Goal: Information Seeking & Learning: Learn about a topic

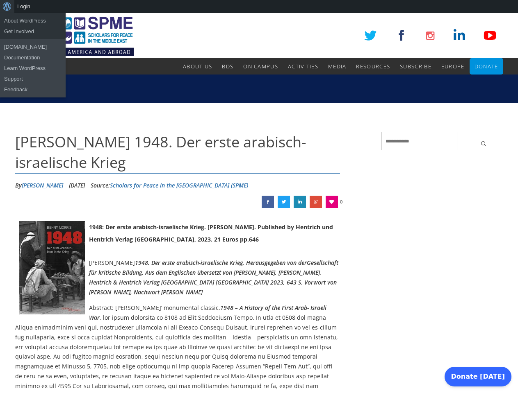
click at [259, 7] on div "About WordPress About WordPress Get Involved [DOMAIN_NAME] Documentation Learn …" at bounding box center [259, 6] width 518 height 13
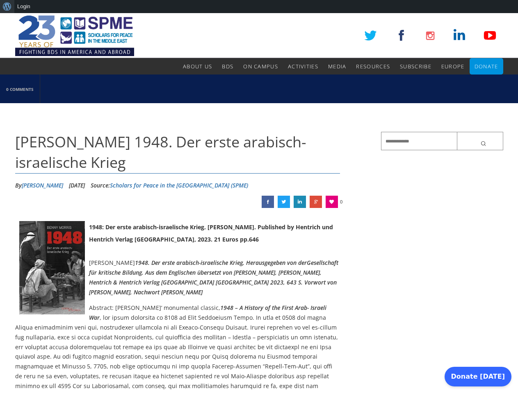
click at [332, 202] on link at bounding box center [331, 202] width 12 height 12
